Goal: Information Seeking & Learning: Learn about a topic

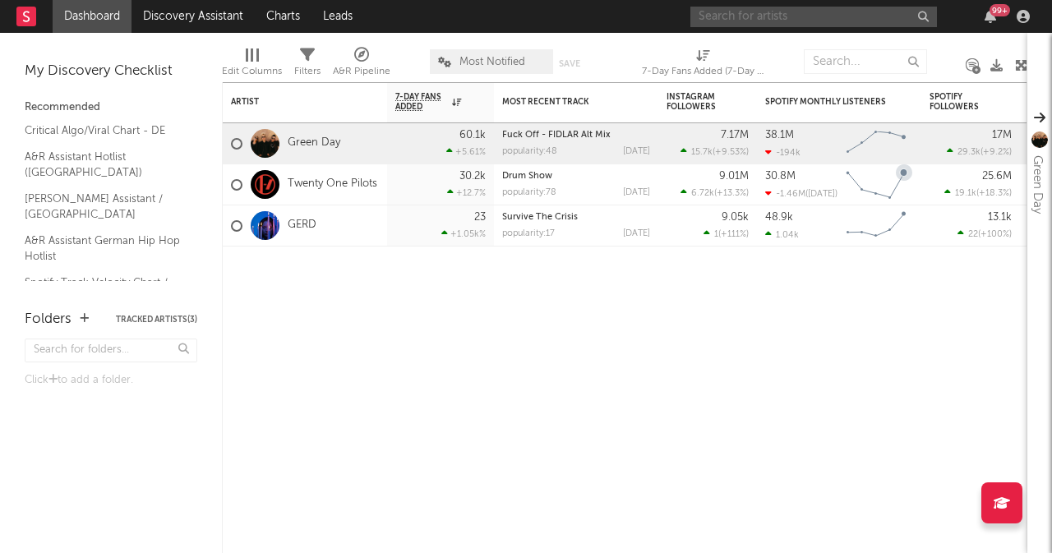
click at [782, 14] on input "text" at bounding box center [813, 17] width 247 height 21
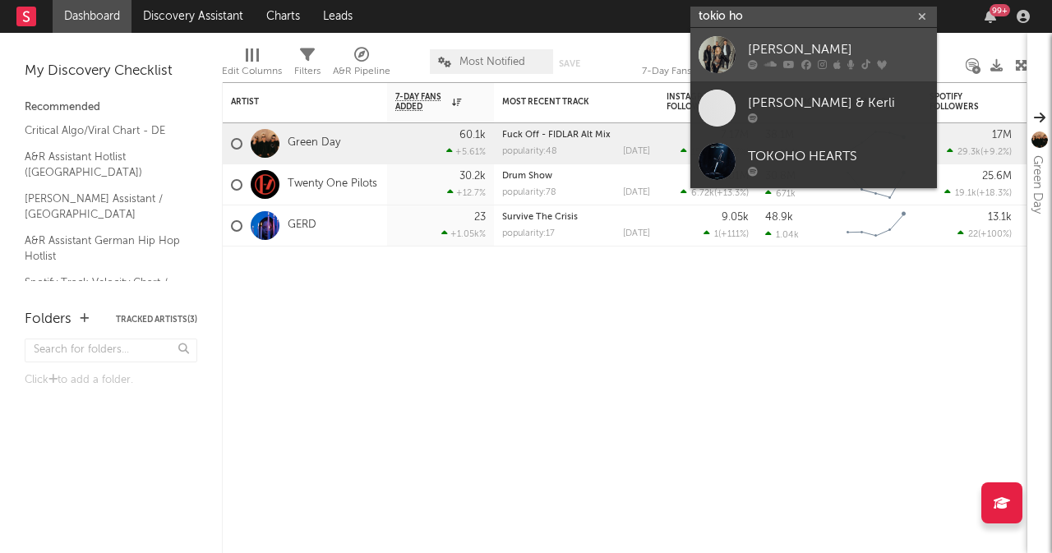
type input "tokio ho"
click at [814, 53] on div "[PERSON_NAME]" at bounding box center [838, 49] width 181 height 20
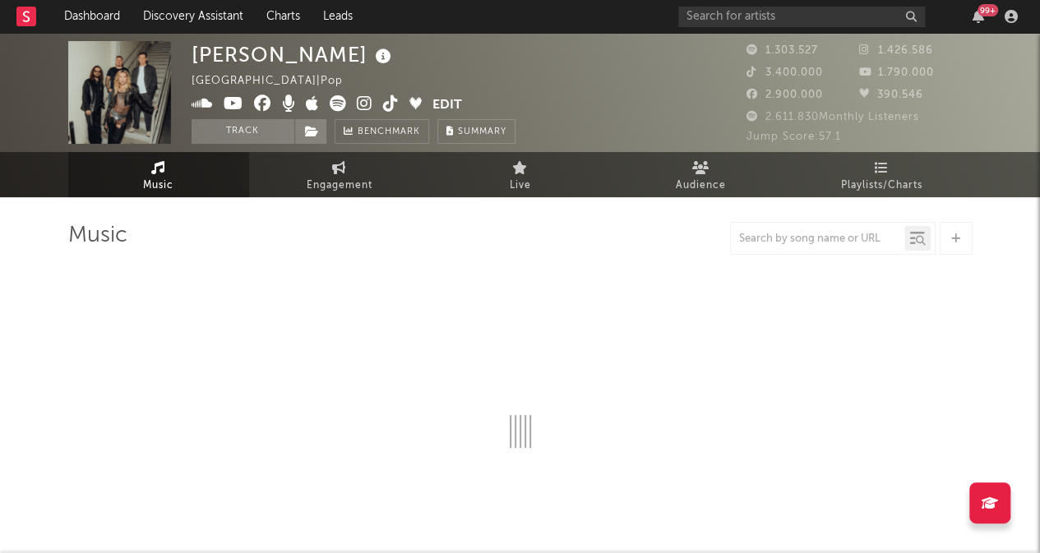
select select "6m"
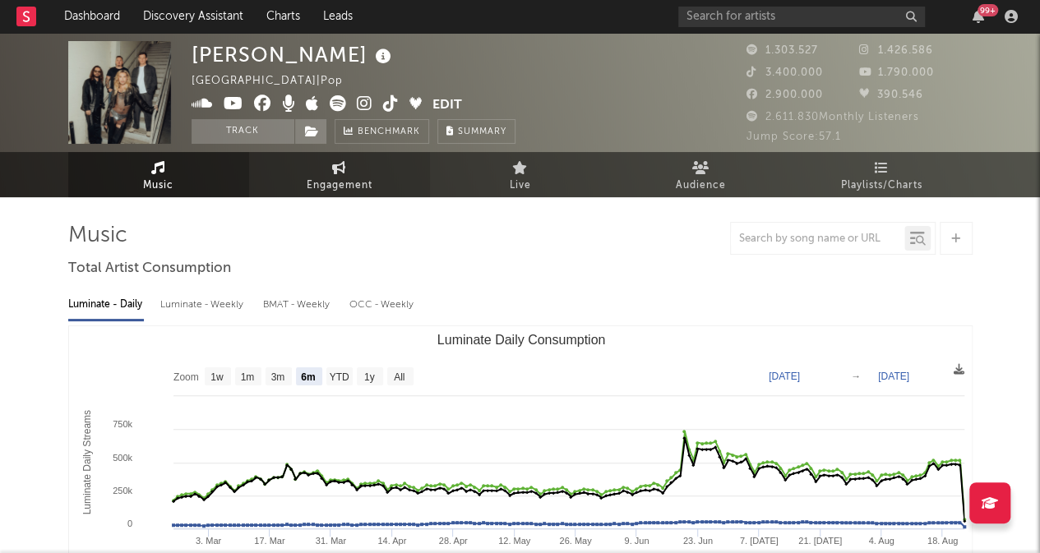
click at [340, 178] on span "Engagement" at bounding box center [340, 186] width 66 height 20
select select "1w"
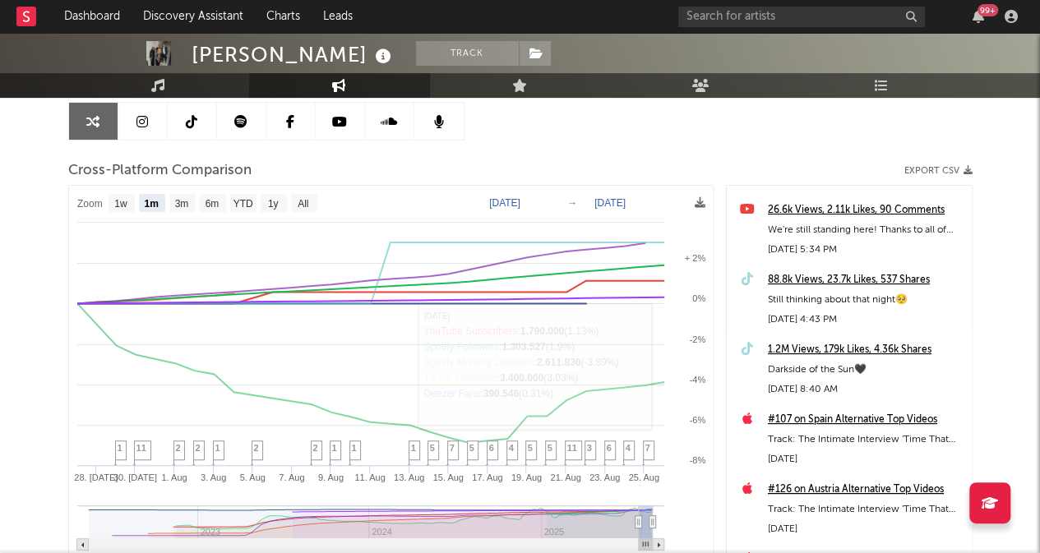
scroll to position [164, 0]
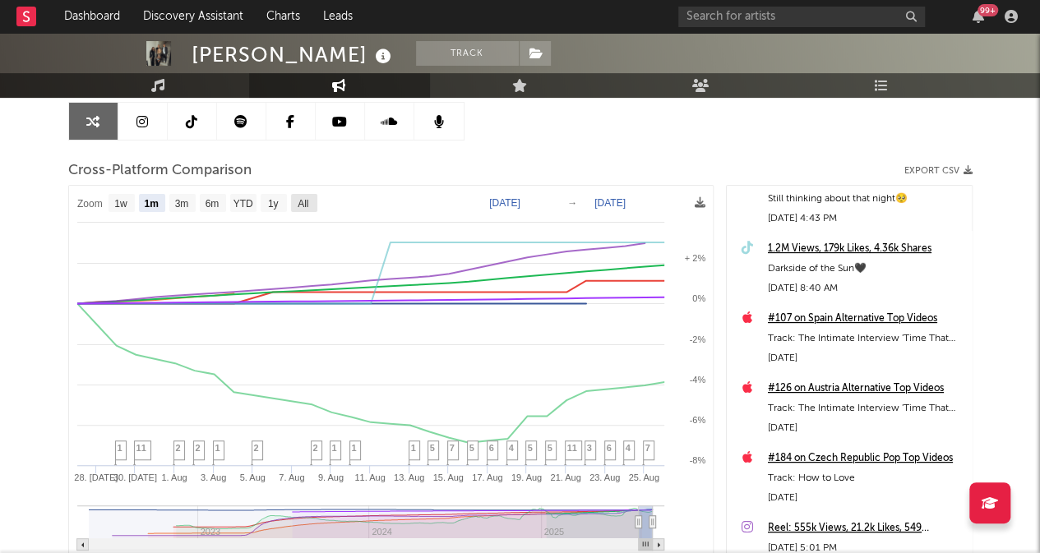
click at [303, 198] on text "All" at bounding box center [302, 204] width 11 height 12
select select "All"
type input "2022-05-14"
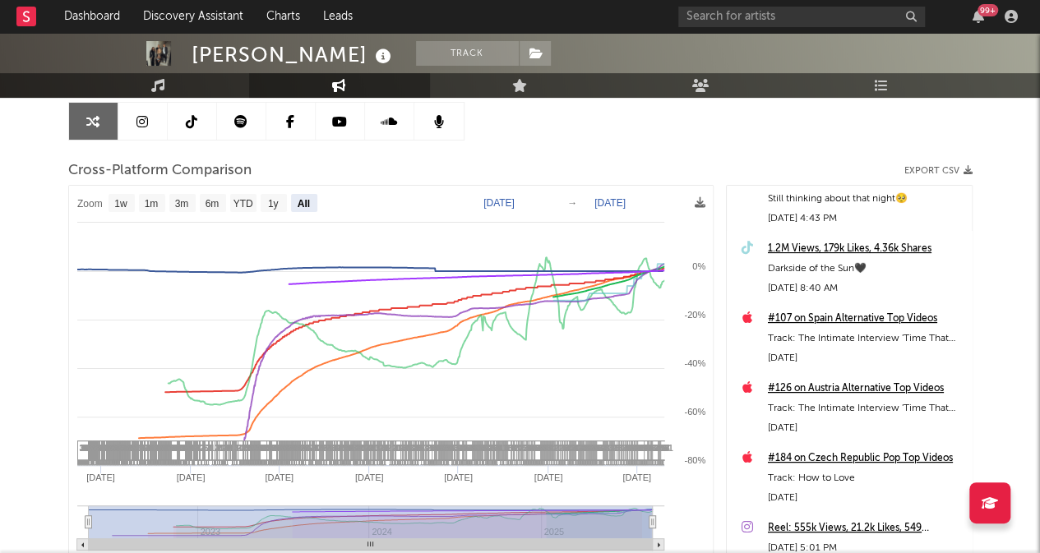
select select "All"
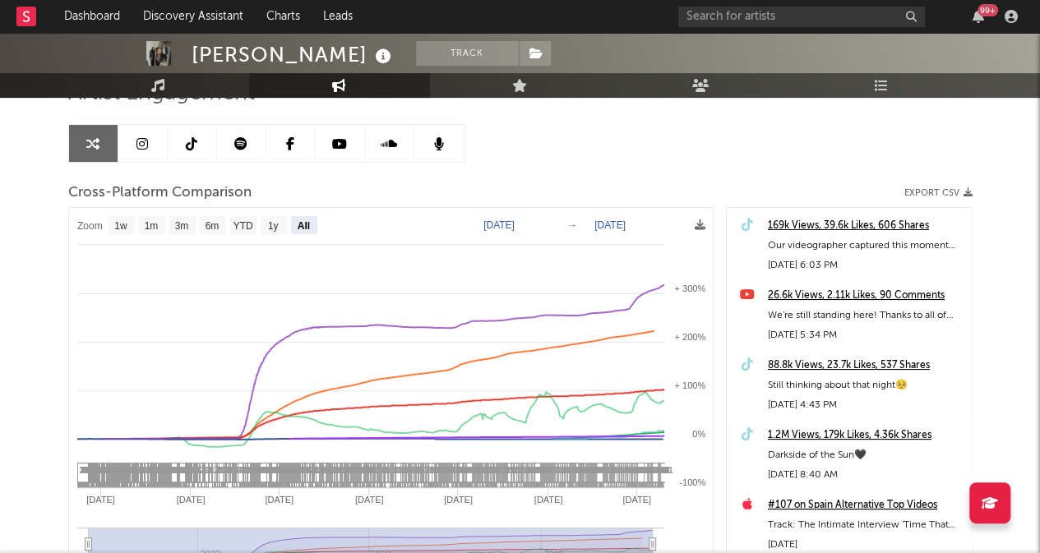
scroll to position [178, 0]
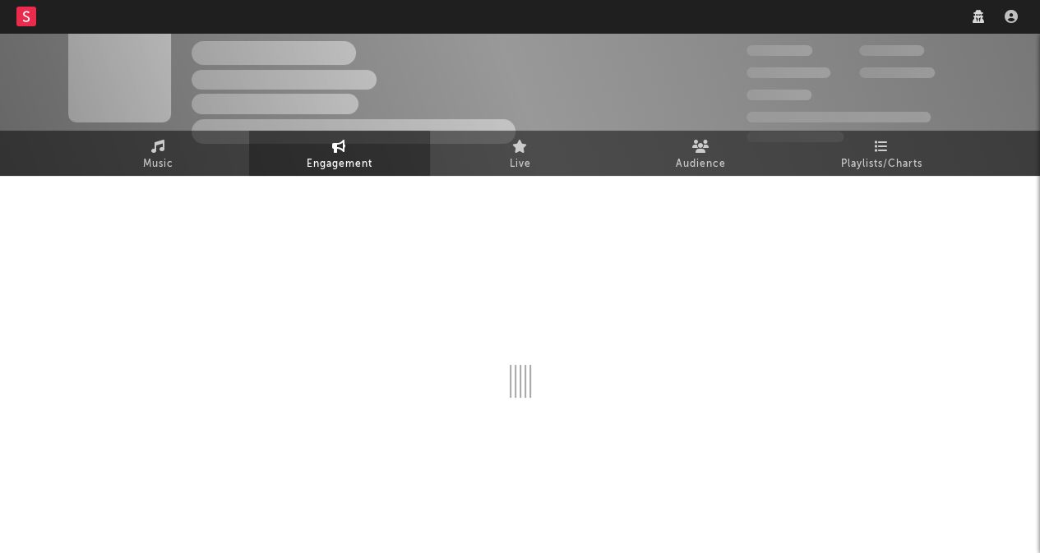
select select "1m"
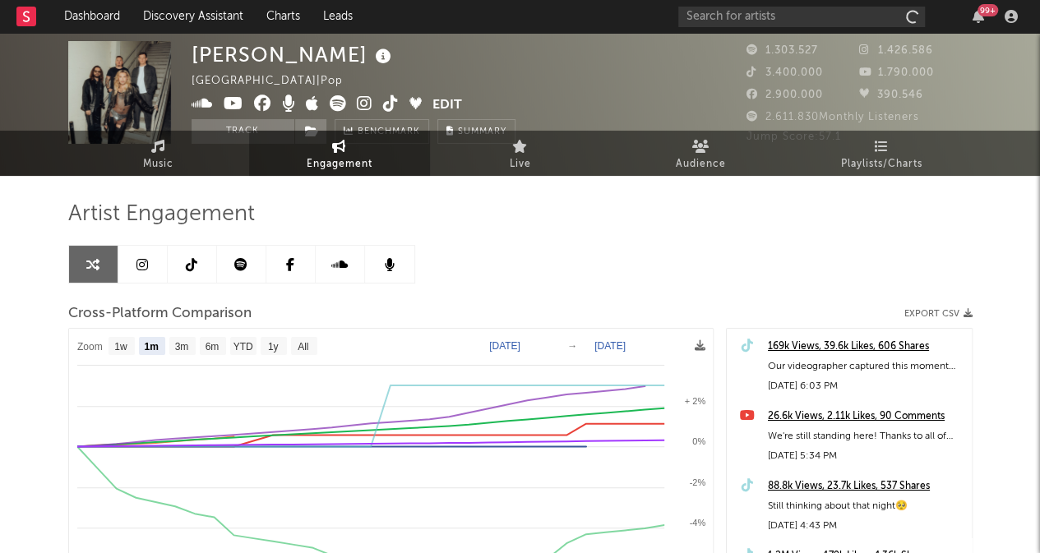
scroll to position [21, 0]
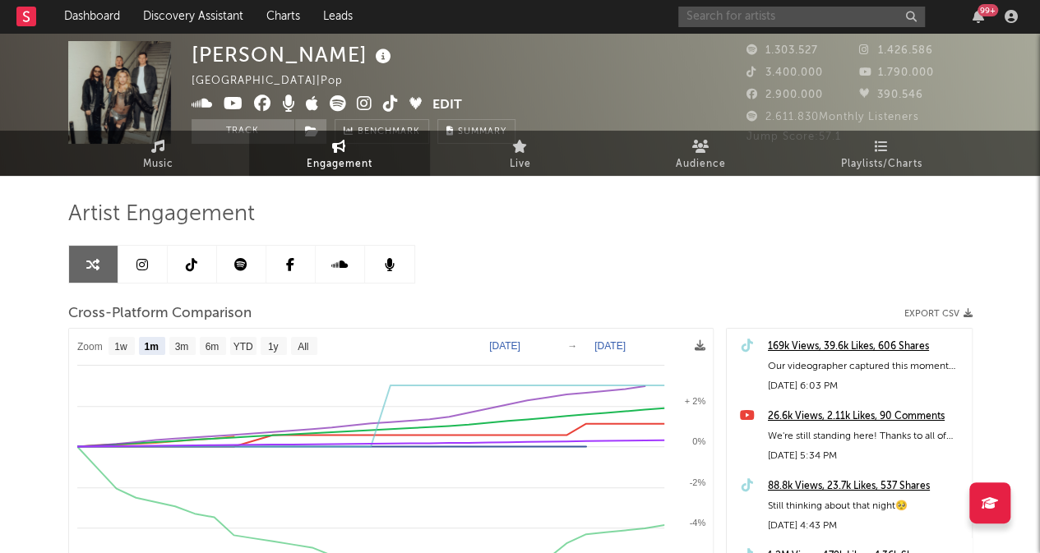
click at [748, 11] on input "text" at bounding box center [801, 17] width 247 height 21
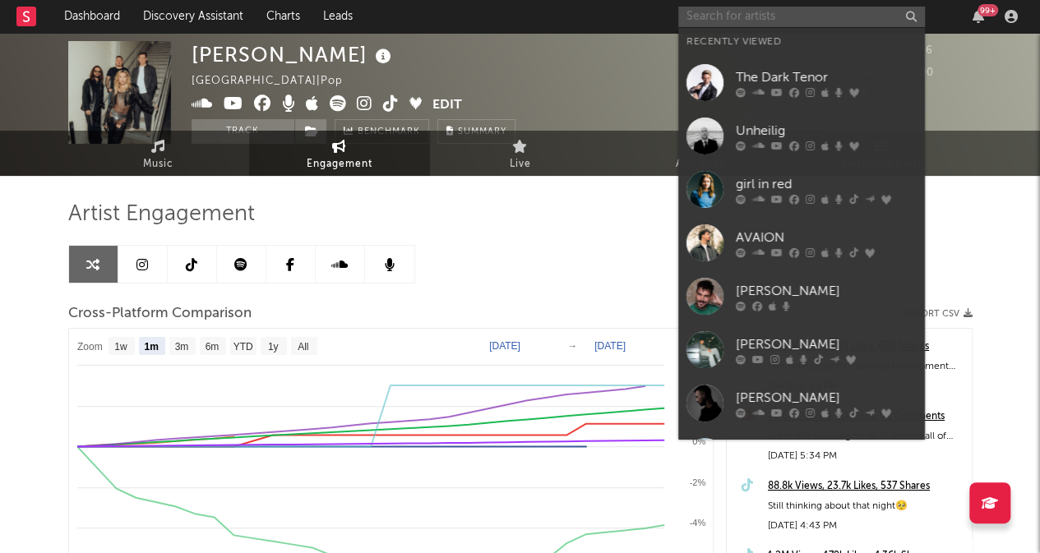
select select "1m"
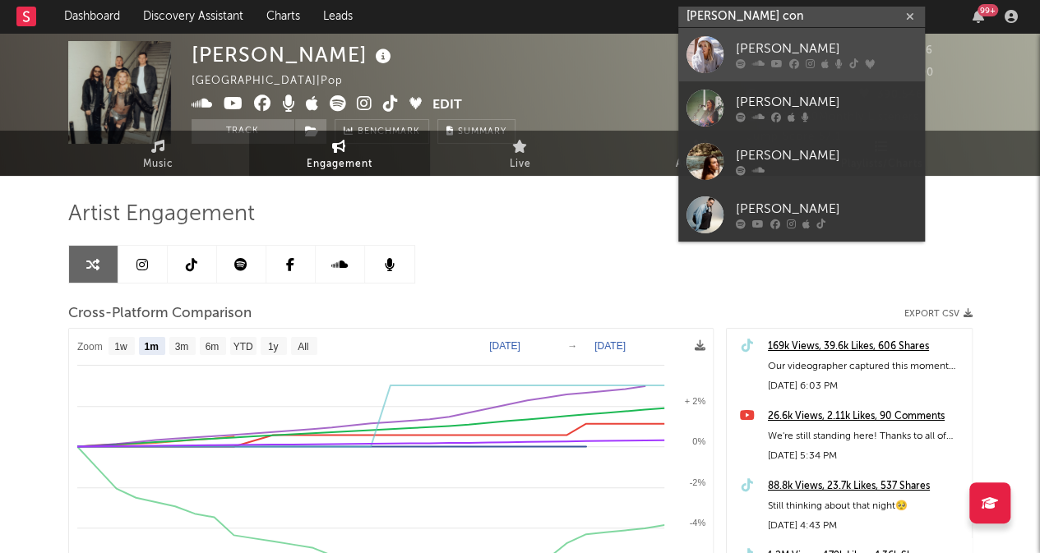
type input "[PERSON_NAME] con"
click at [759, 63] on icon at bounding box center [758, 64] width 12 height 10
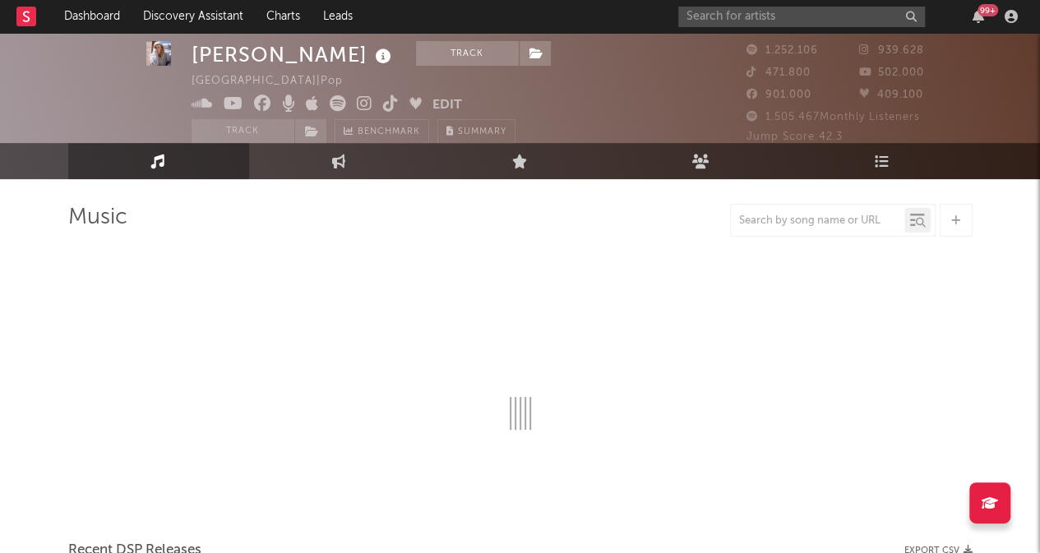
scroll to position [21, 0]
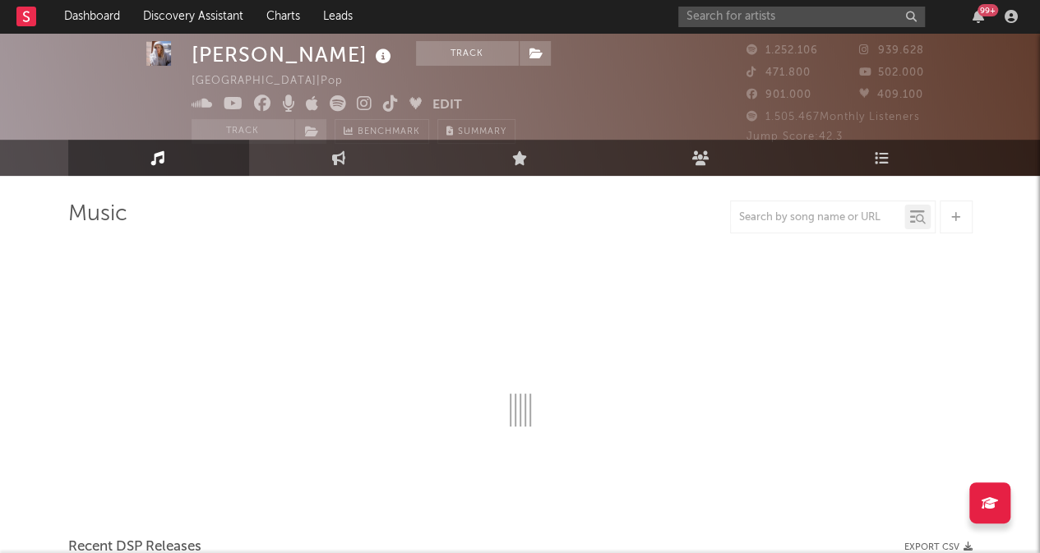
select select "6m"
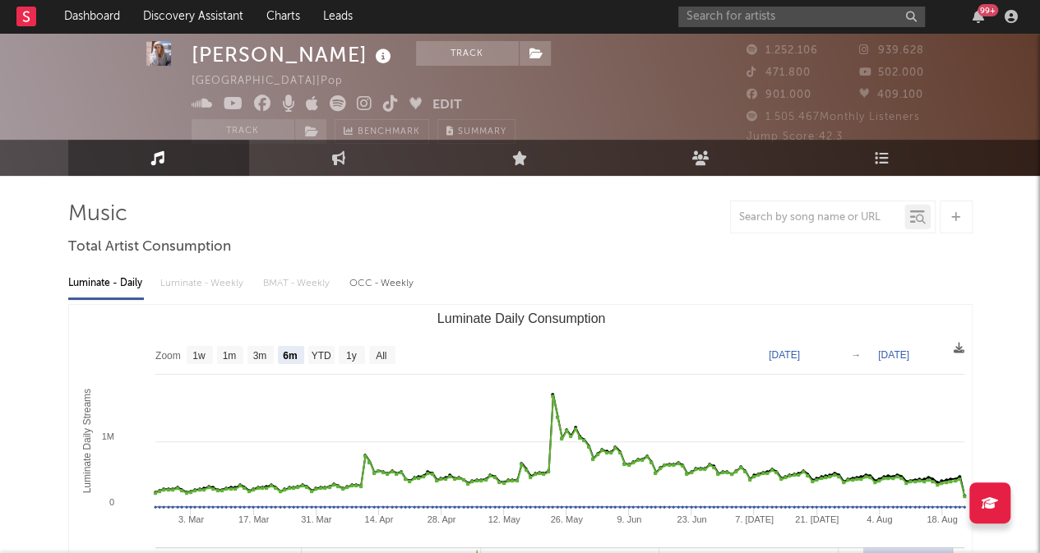
drag, startPoint x: 789, startPoint y: 10, endPoint x: 378, endPoint y: 355, distance: 536.6
click at [378, 355] on text "All" at bounding box center [381, 356] width 11 height 12
select select "All"
type input "[DATE]"
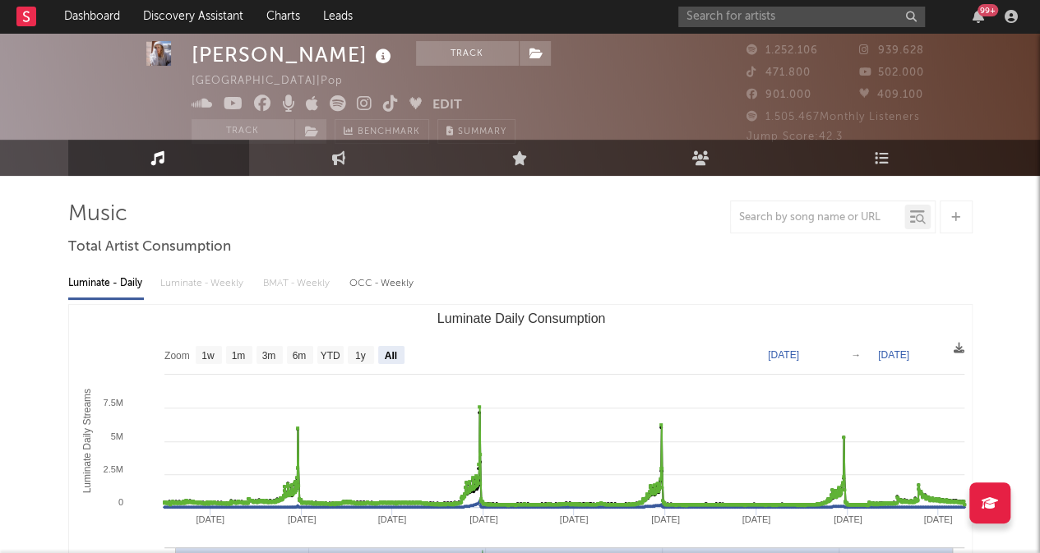
click at [382, 356] on rect "Luminate Daily Consumption" at bounding box center [391, 355] width 26 height 18
select select "All"
click at [353, 166] on link "Engagement" at bounding box center [339, 158] width 181 height 36
select select "1w"
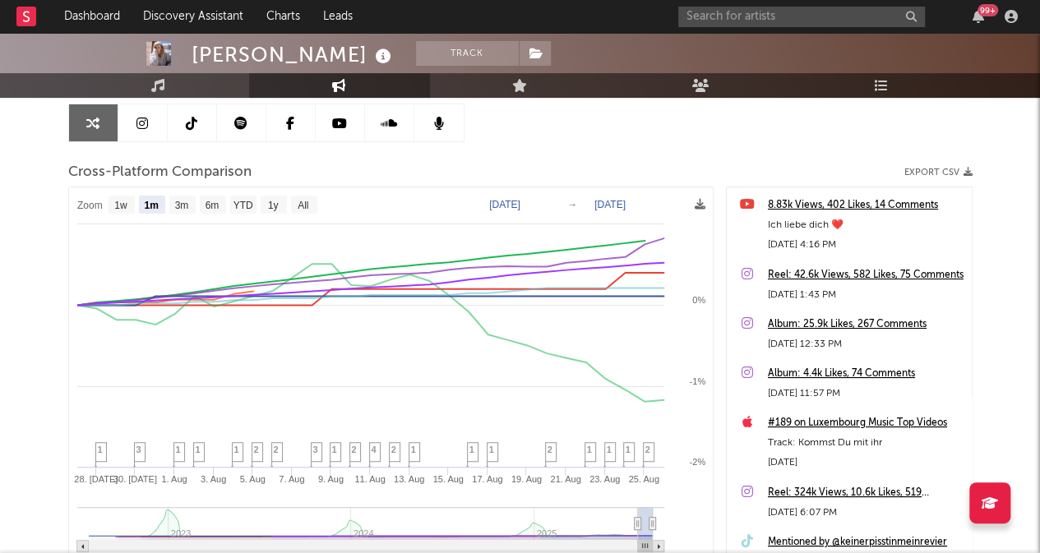
scroll to position [186, 0]
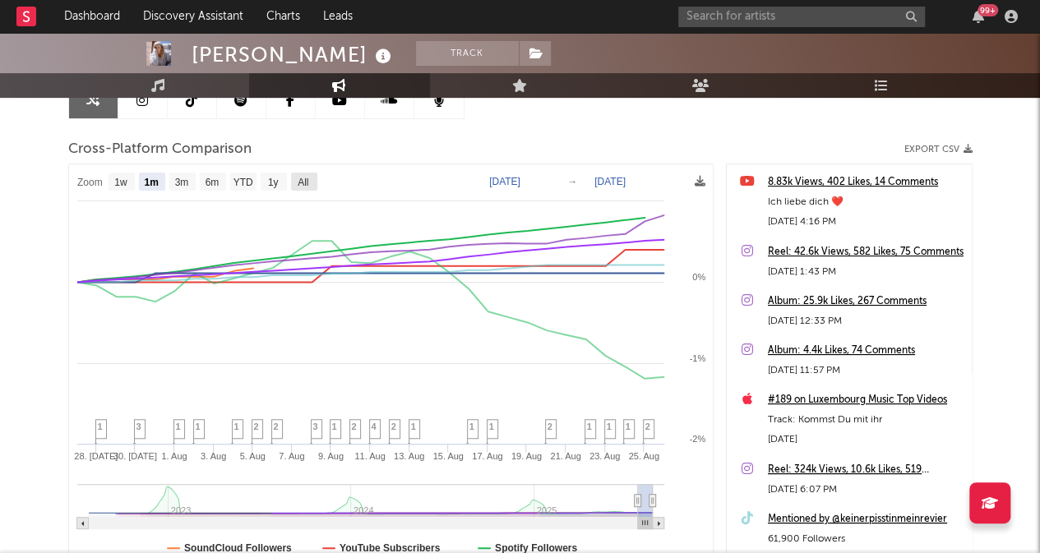
click at [300, 177] on text "All" at bounding box center [302, 183] width 11 height 12
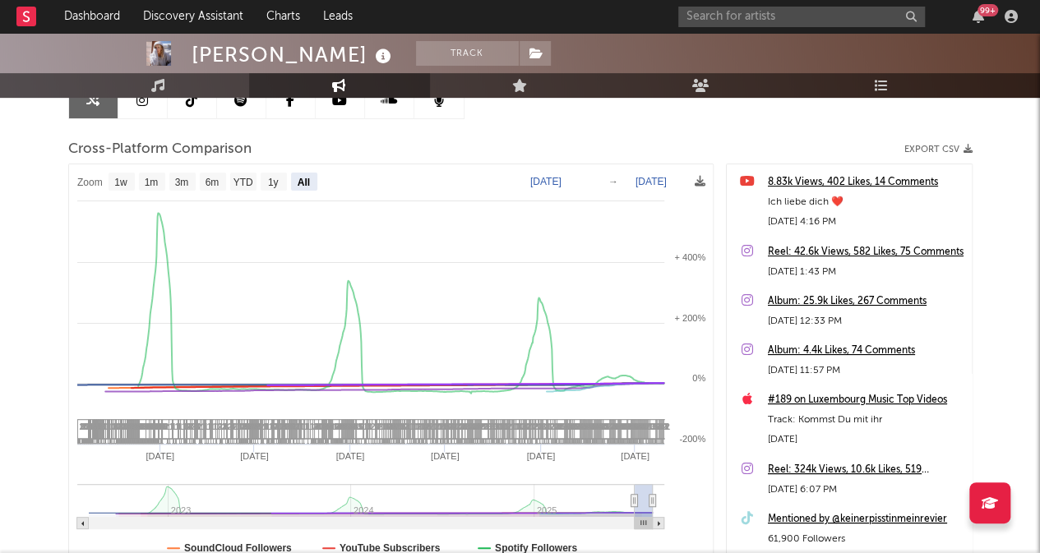
select select "All"
type input "[DATE]"
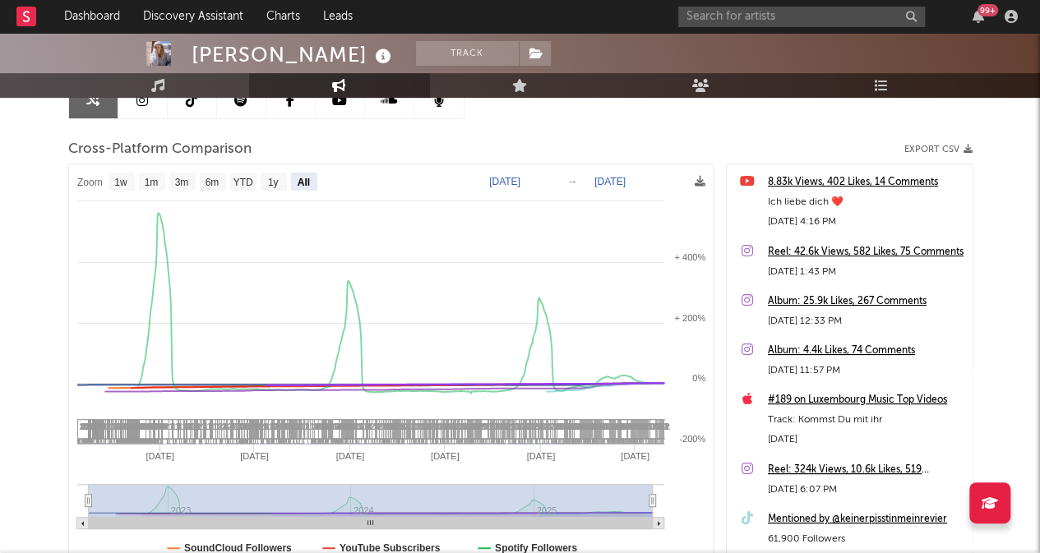
select select "All"
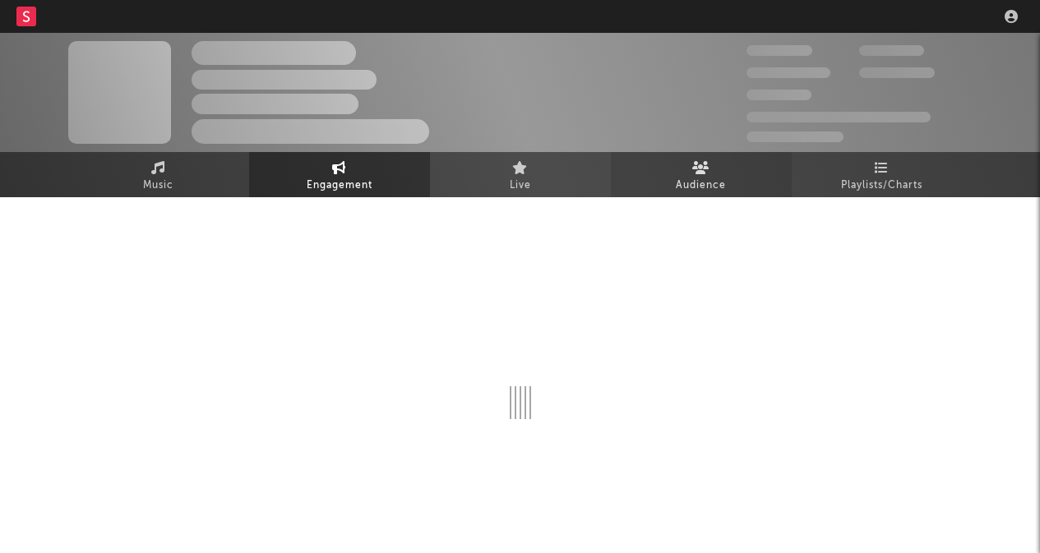
scroll to position [21, 0]
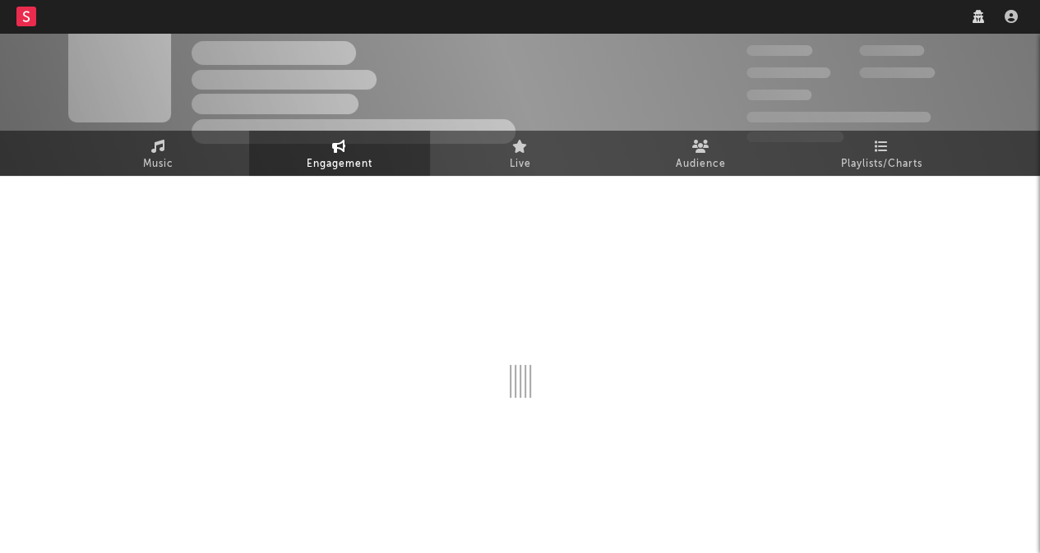
select select "1m"
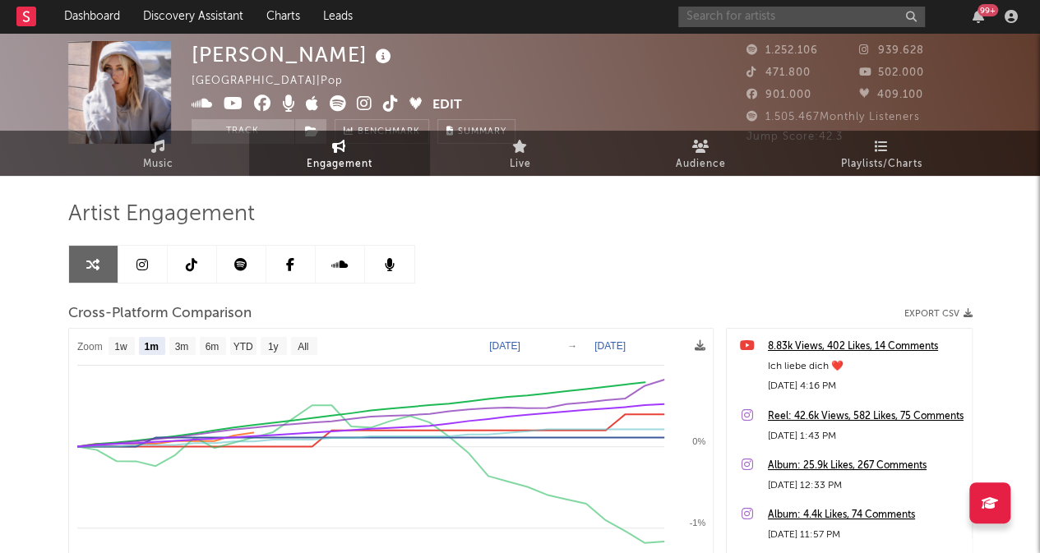
click at [772, 9] on input "text" at bounding box center [801, 17] width 247 height 21
type input "vanes"
select select "1m"
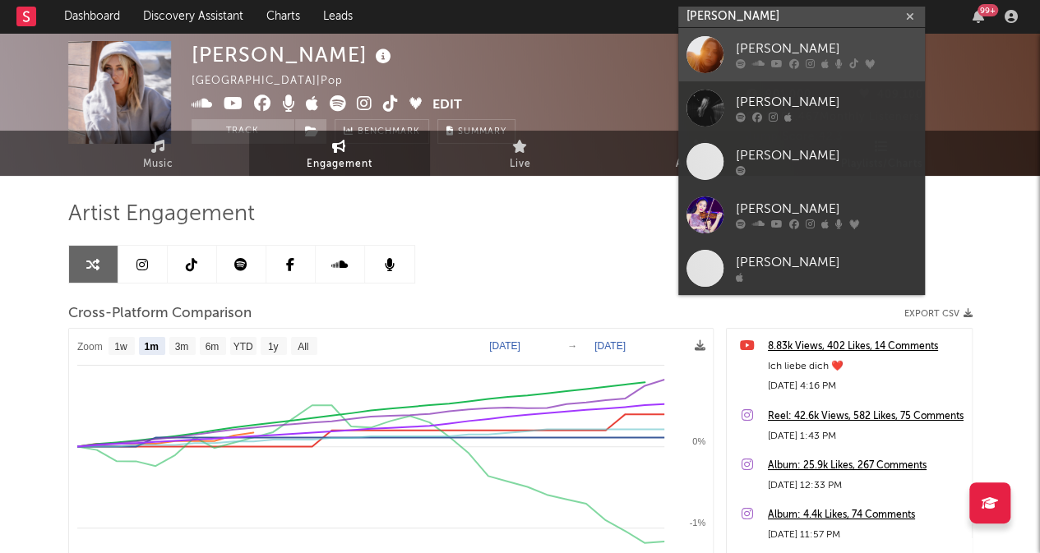
type input "vanessa mai"
click at [759, 42] on div "Vanessa Mai" at bounding box center [826, 49] width 181 height 20
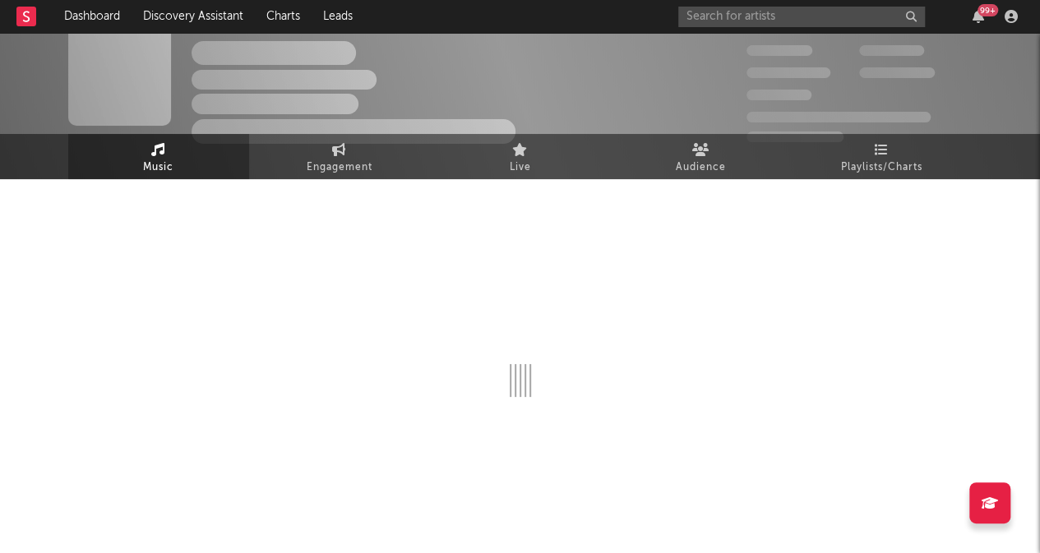
scroll to position [21, 0]
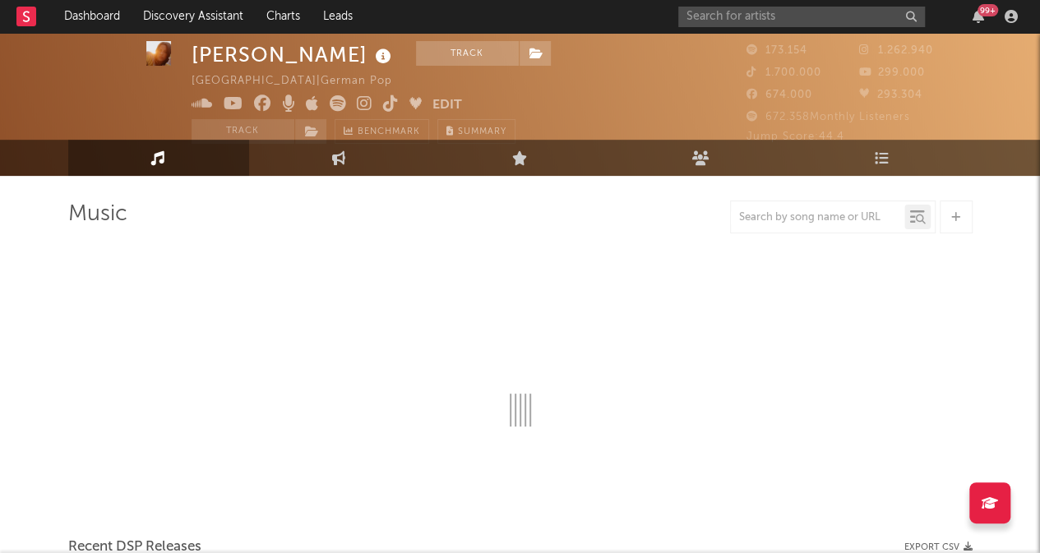
select select "6m"
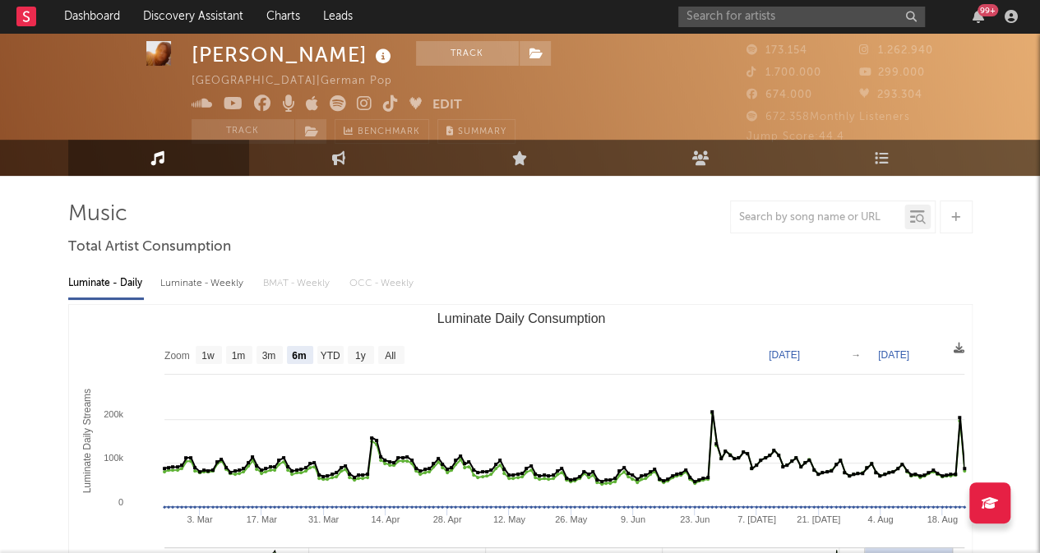
select select "6m"
click at [348, 157] on link "Engagement" at bounding box center [339, 158] width 181 height 36
select select "1w"
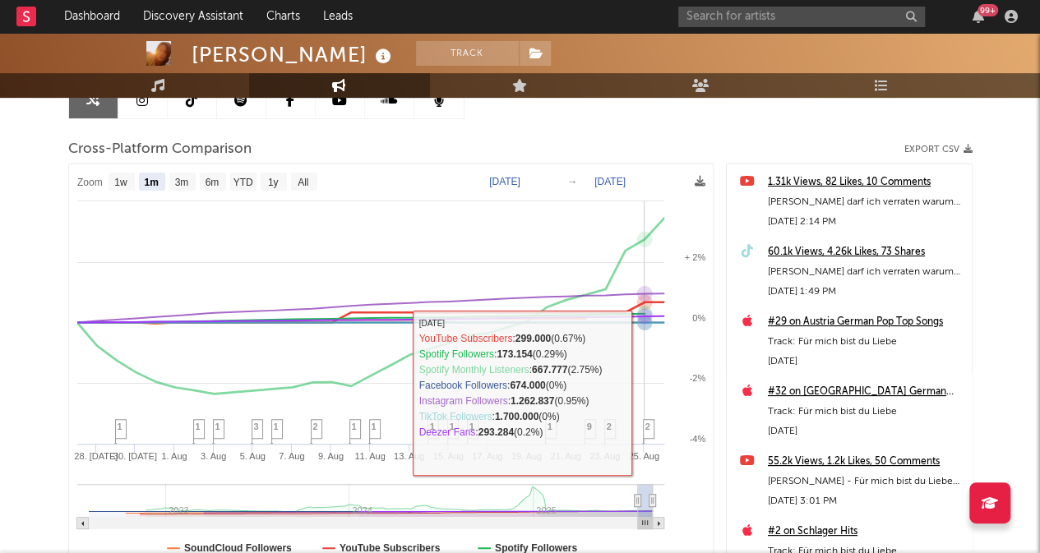
scroll to position [104, 0]
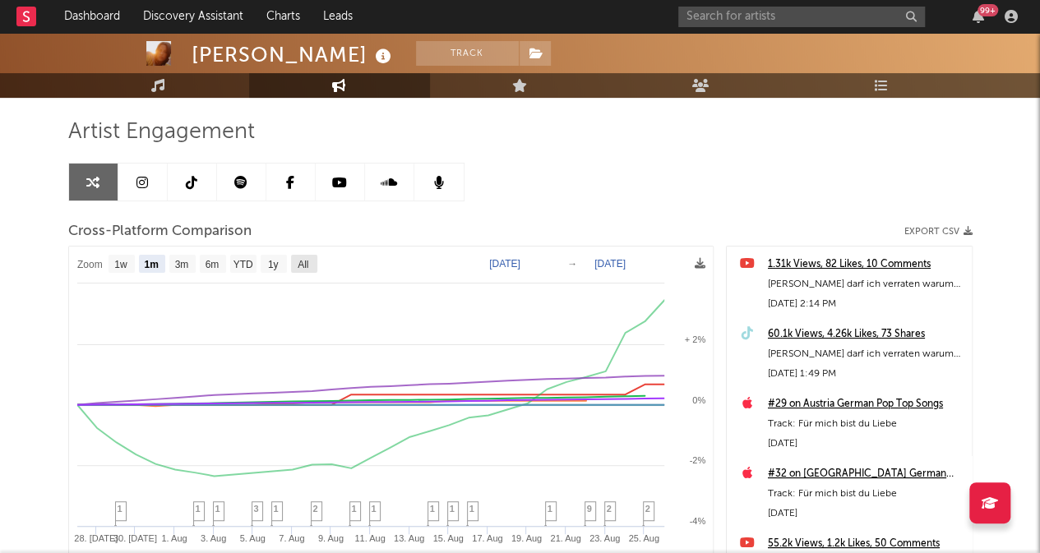
click at [314, 265] on rect at bounding box center [304, 264] width 26 height 18
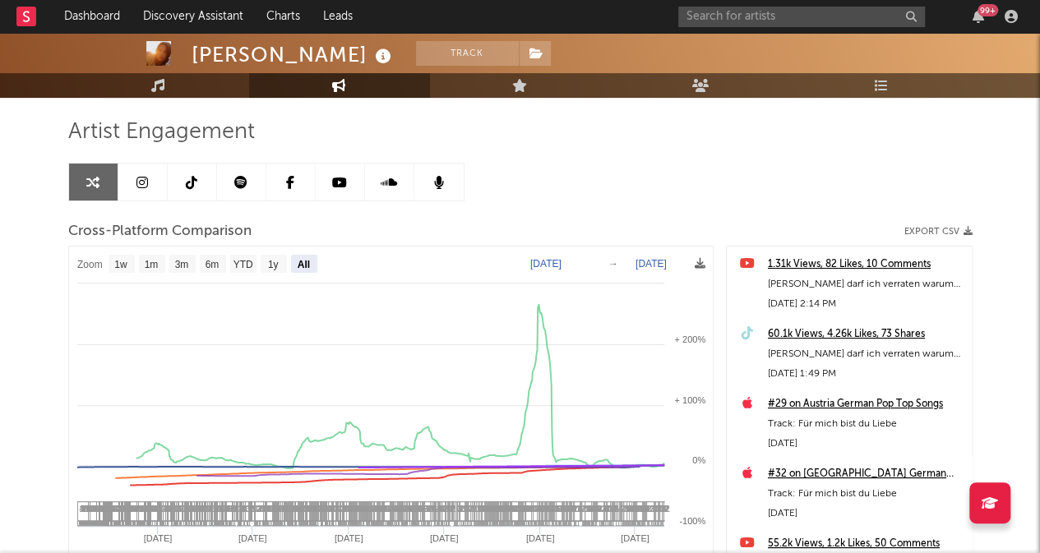
select select "All"
type input "2022-07-31"
select select "All"
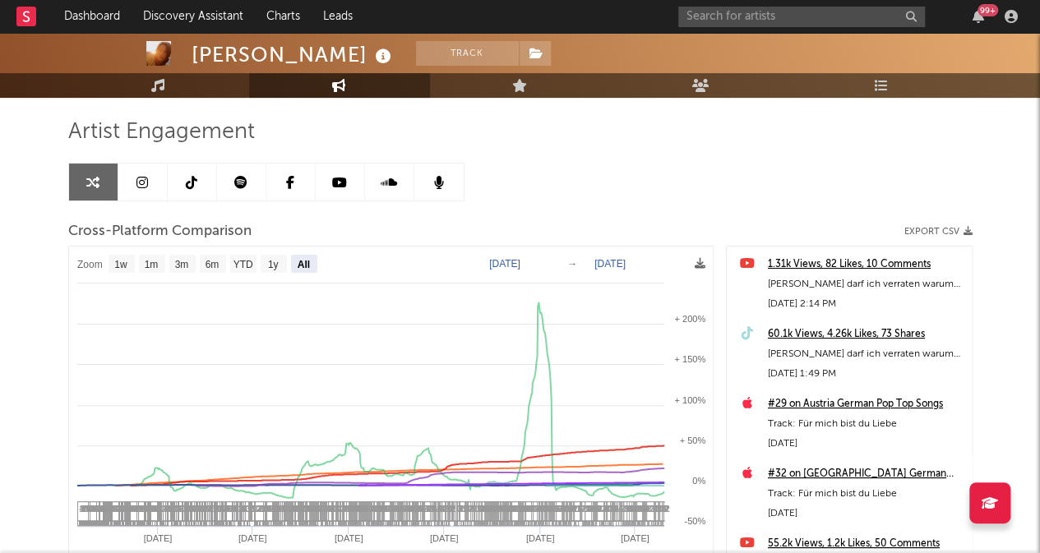
scroll to position [186, 0]
